Goal: Task Accomplishment & Management: Manage account settings

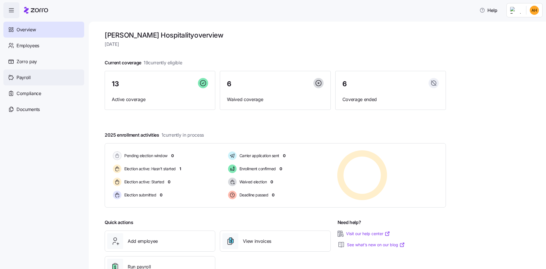
click at [26, 76] on span "Payroll" at bounding box center [23, 77] width 14 height 7
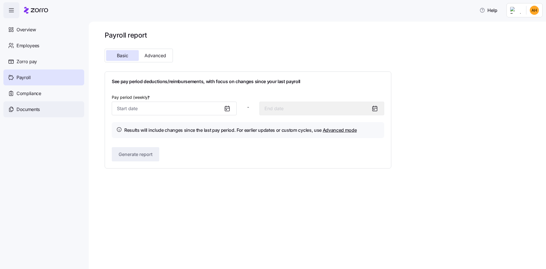
click at [33, 111] on span "Documents" at bounding box center [27, 109] width 23 height 7
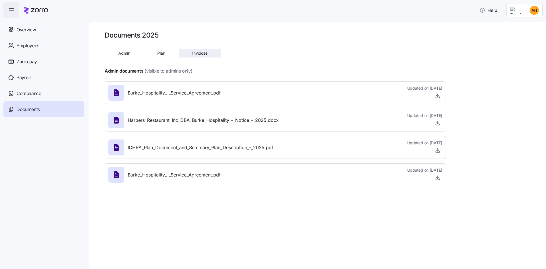
click at [206, 54] on span "Invoices" at bounding box center [199, 53] width 15 height 4
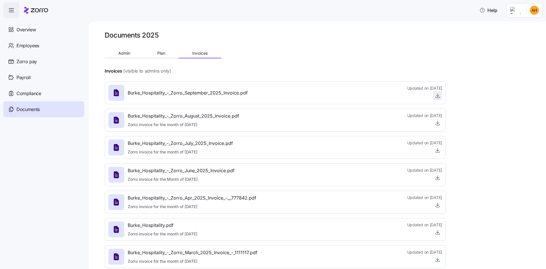
click at [436, 97] on icon "button" at bounding box center [438, 96] width 6 height 6
click at [27, 74] on span "Payroll" at bounding box center [23, 77] width 14 height 7
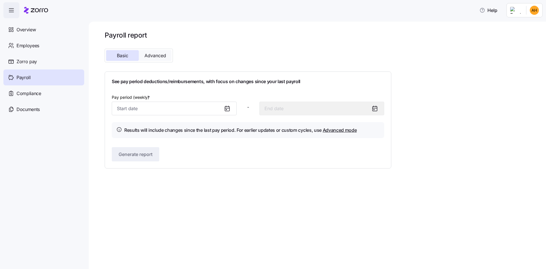
click at [153, 59] on button "Advanced" at bounding box center [155, 55] width 33 height 11
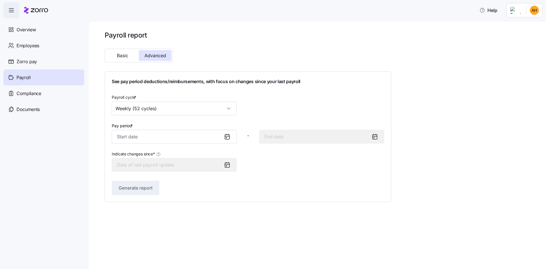
click at [228, 136] on icon at bounding box center [227, 136] width 5 height 0
click at [34, 62] on span "Zorro pay" at bounding box center [26, 61] width 20 height 7
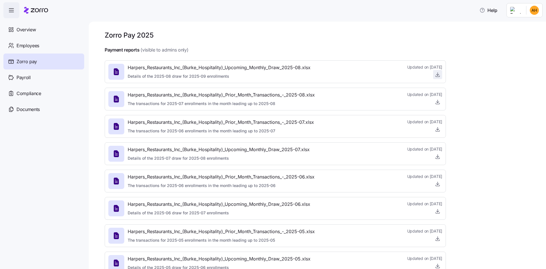
click at [438, 75] on icon "button" at bounding box center [438, 75] width 6 height 6
click at [207, 82] on div "Harpers_Restaurants_Inc_(Burke_Hospitality)_Upcoming_Monthly_Draw_2025-08.xlsx …" at bounding box center [275, 71] width 341 height 23
click at [32, 33] on span "Overview" at bounding box center [25, 29] width 19 height 7
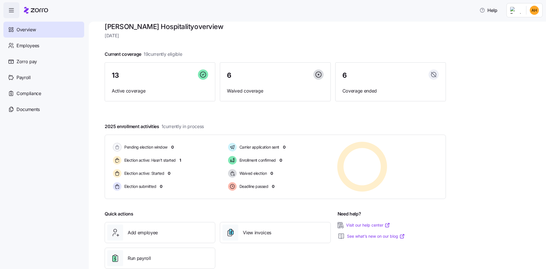
scroll to position [22, 0]
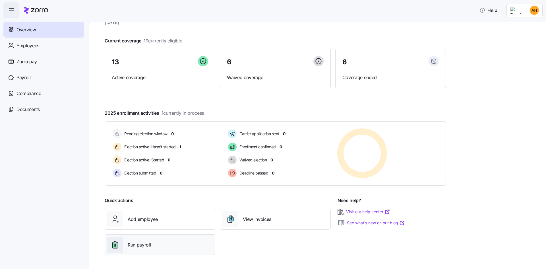
click at [146, 246] on span "Run payroll" at bounding box center [139, 244] width 23 height 7
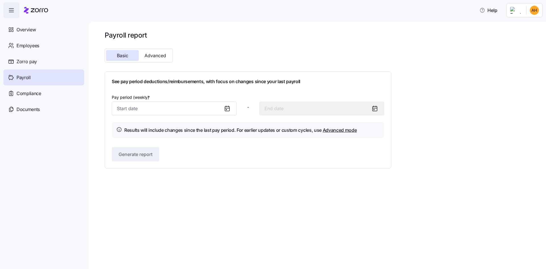
click at [228, 108] on icon at bounding box center [227, 108] width 5 height 0
click at [30, 46] on span "Employees" at bounding box center [27, 45] width 23 height 7
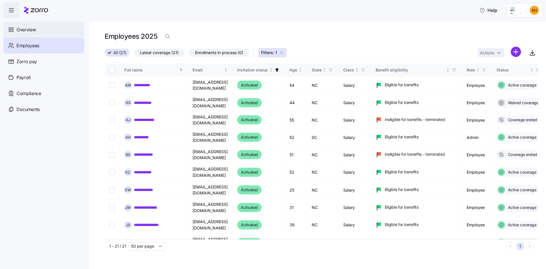
click at [27, 30] on span "Overview" at bounding box center [25, 29] width 19 height 7
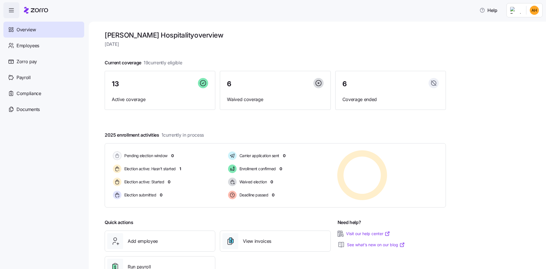
click at [29, 65] on span "Zorro pay" at bounding box center [26, 61] width 20 height 7
